Goal: Find specific page/section: Find specific page/section

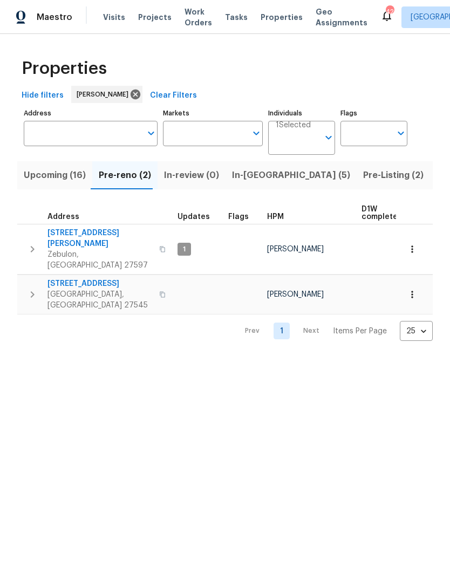
click at [260, 180] on span "In-[GEOGRAPHIC_DATA] (5)" at bounding box center [291, 175] width 118 height 15
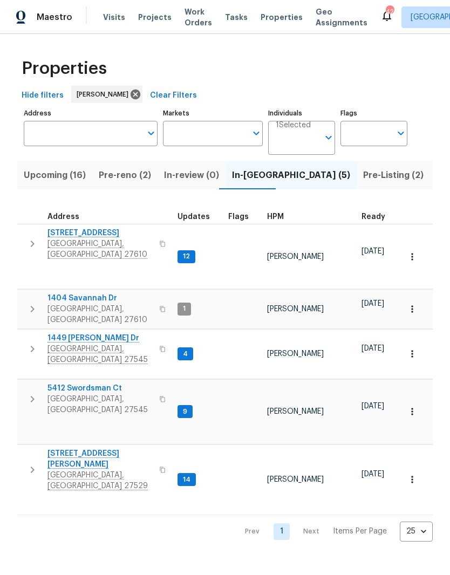
click at [62, 449] on span "107 Marsh Creek Dr" at bounding box center [99, 460] width 105 height 22
click at [106, 129] on input "Address" at bounding box center [83, 133] width 118 height 25
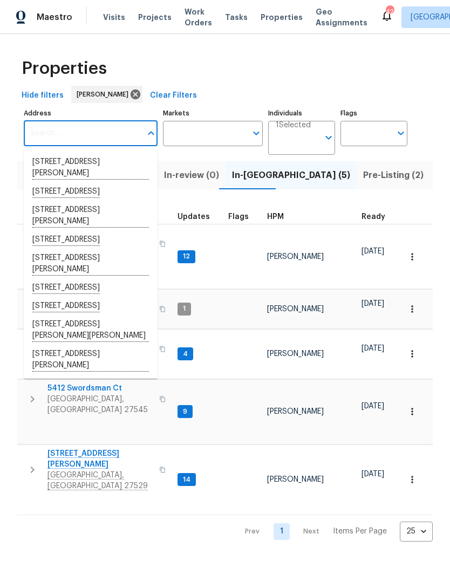
type input "6"
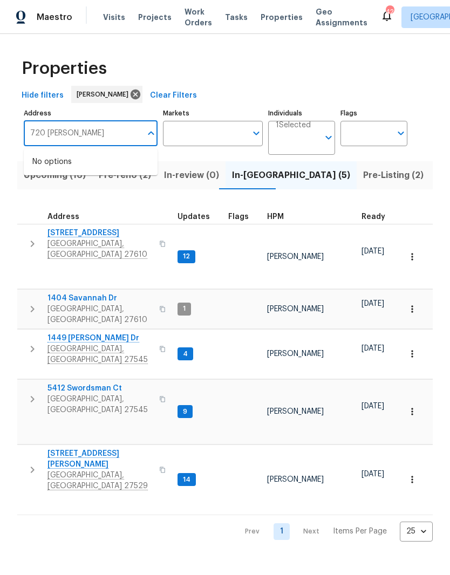
type input "720 rawls"
click at [100, 161] on li "720 Rawls Dr Raleigh NC 27610" at bounding box center [91, 168] width 134 height 30
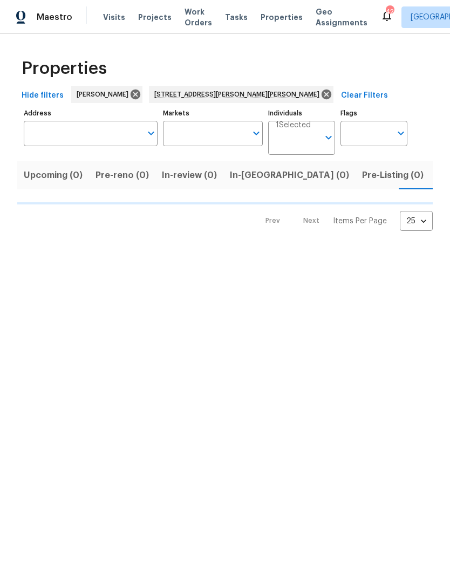
type input "720 Rawls Dr Raleigh NC 27610"
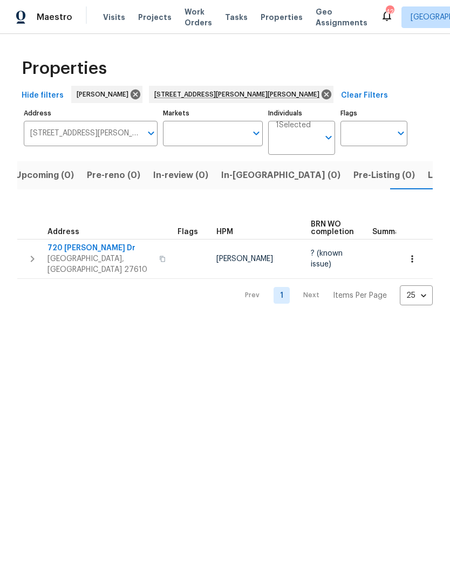
scroll to position [0, 17]
click at [62, 250] on span "720 Rawls Dr" at bounding box center [99, 248] width 105 height 11
click at [92, 256] on span "Raleigh, NC 27610" at bounding box center [99, 265] width 105 height 22
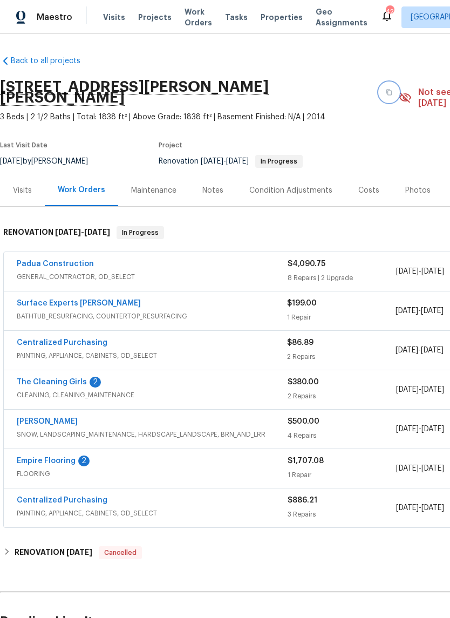
click at [379, 85] on button "button" at bounding box center [388, 92] width 19 height 19
